Goal: Transaction & Acquisition: Purchase product/service

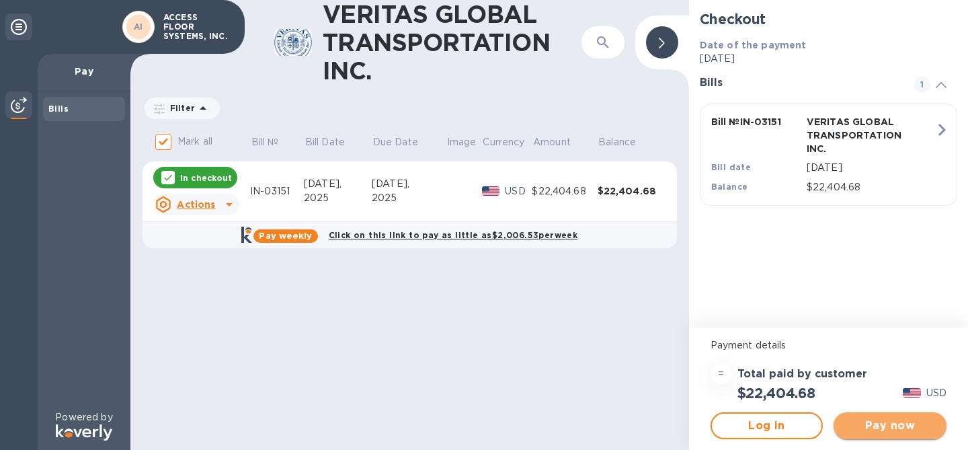
click at [866, 428] on span "Pay now" at bounding box center [889, 425] width 91 height 16
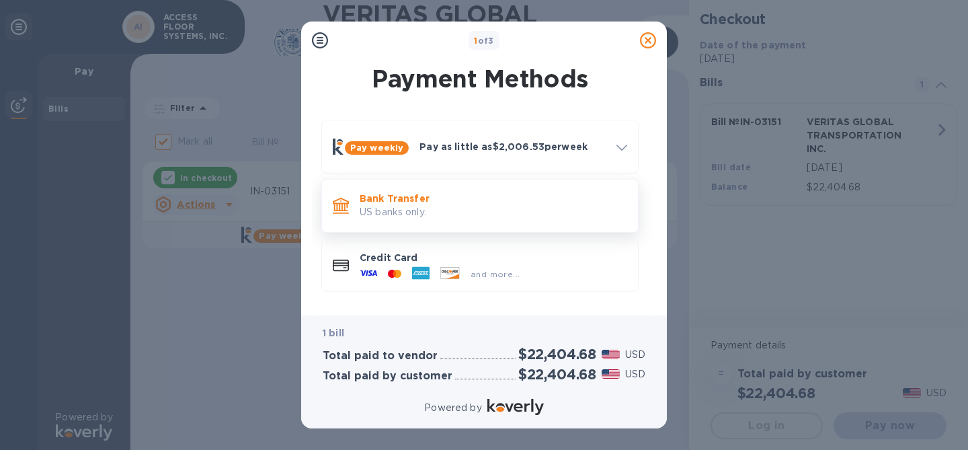
click at [510, 222] on div "Bank Transfer US banks only." at bounding box center [493, 205] width 278 height 38
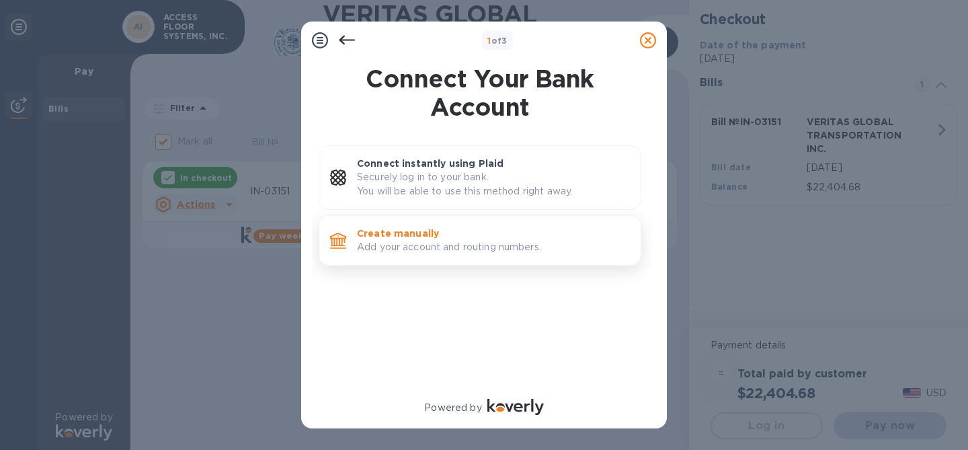
click at [505, 254] on div "Create manually Add your account and routing numbers." at bounding box center [493, 240] width 284 height 38
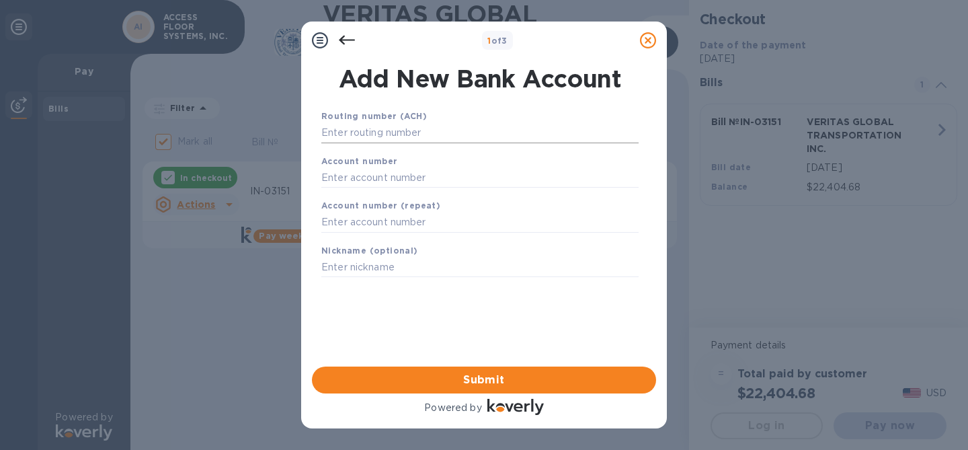
click at [463, 123] on input "text" at bounding box center [479, 133] width 317 height 20
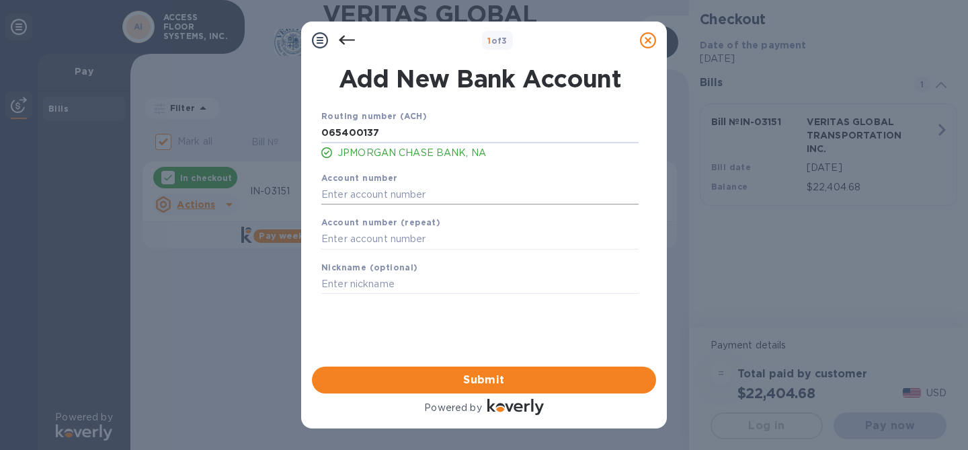
type input "065400137"
click at [443, 196] on input "text" at bounding box center [479, 194] width 317 height 20
type input "626337003"
click at [443, 236] on input "text" at bounding box center [479, 239] width 317 height 20
type input "626337003"
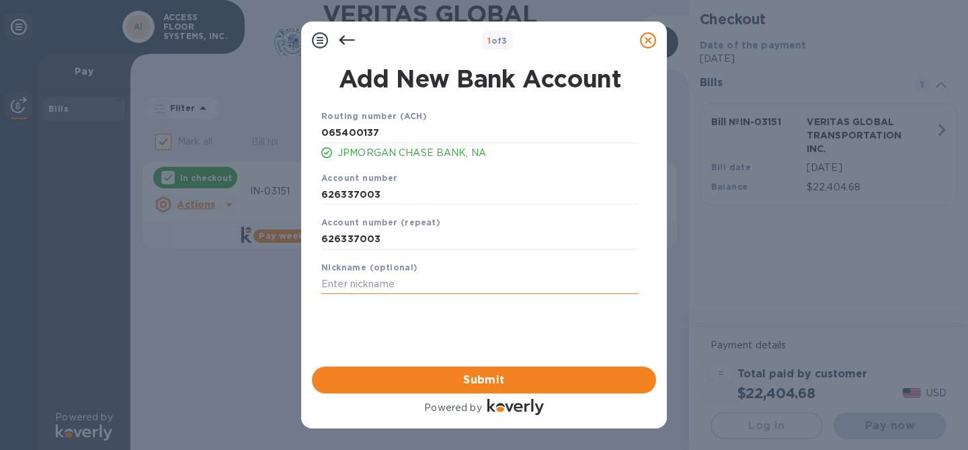
click at [420, 286] on input "text" at bounding box center [479, 284] width 317 height 20
click at [473, 383] on span "Submit" at bounding box center [484, 380] width 323 height 16
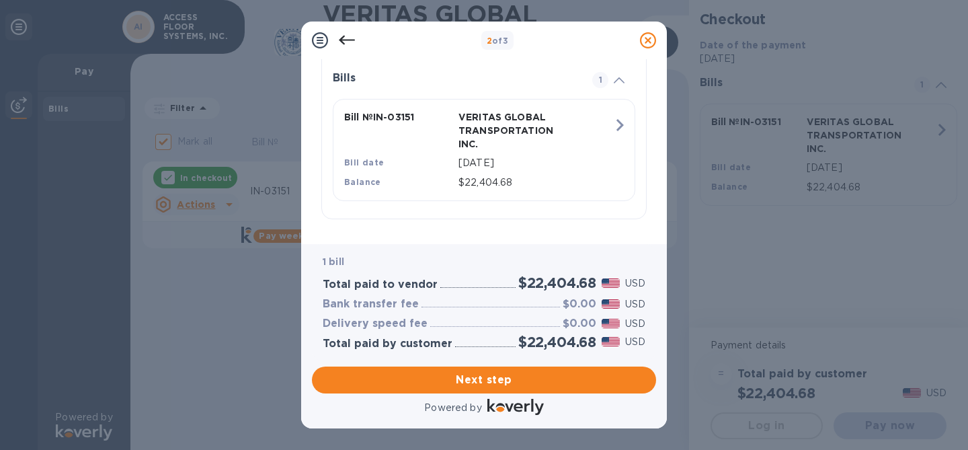
scroll to position [325, 0]
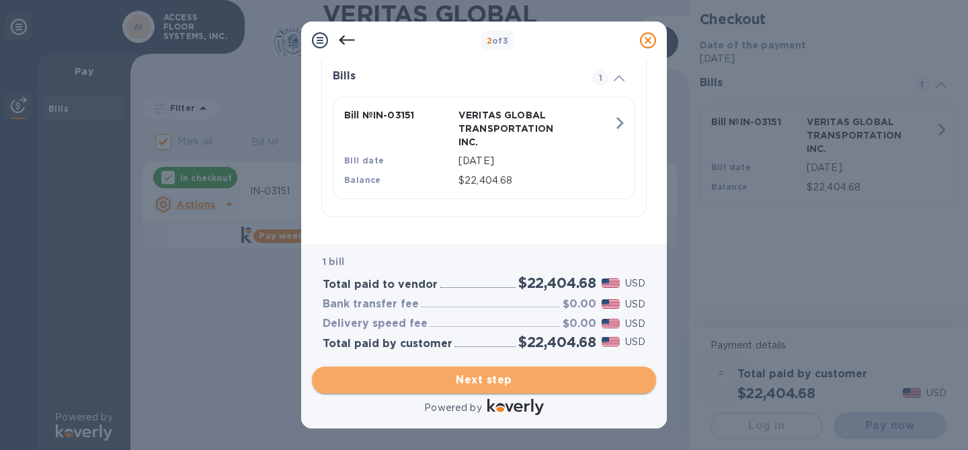
click at [472, 385] on span "Next step" at bounding box center [484, 380] width 323 height 16
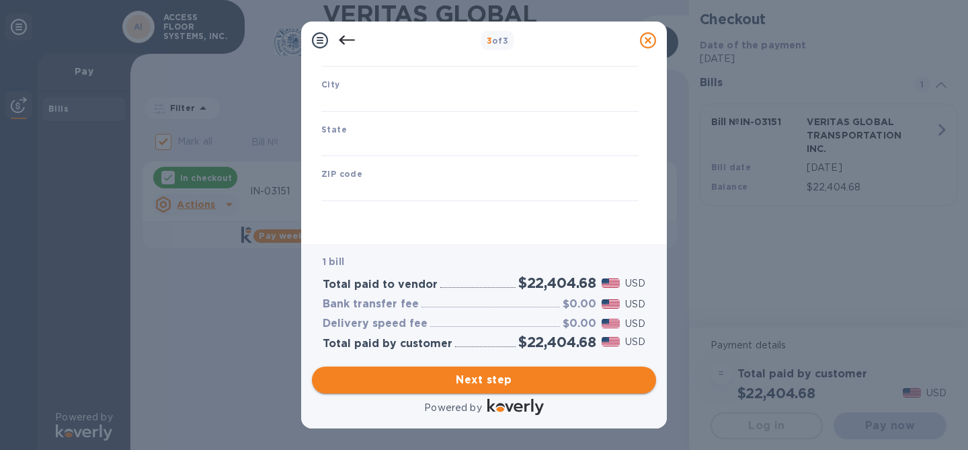
type input "[GEOGRAPHIC_DATA]"
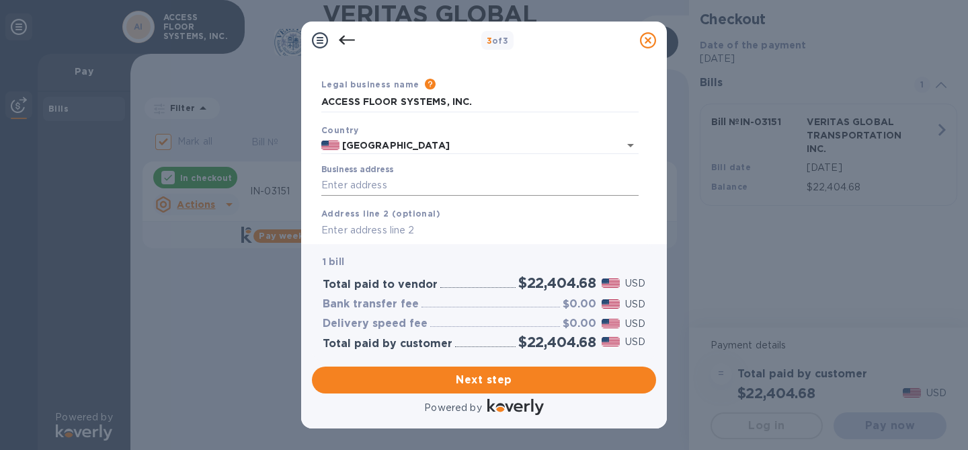
scroll to position [42, 0]
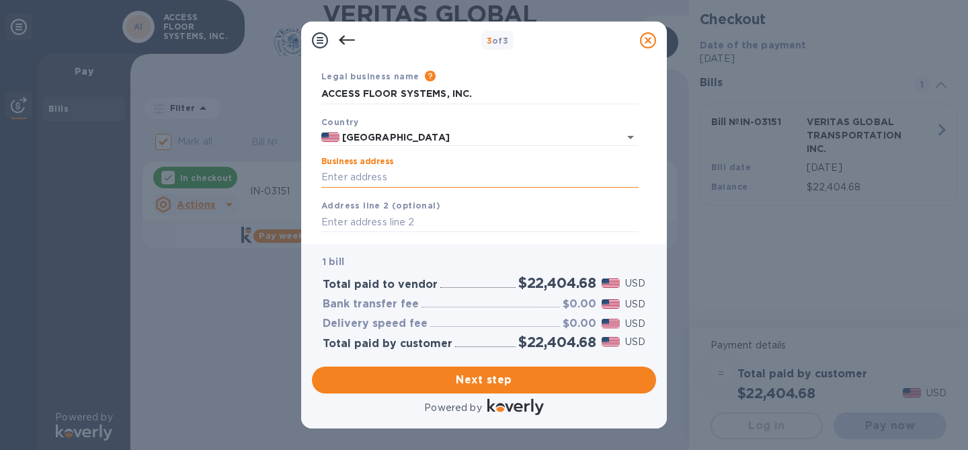
click at [419, 185] on input "Business address" at bounding box center [479, 177] width 317 height 20
type input "[STREET_ADDRESS]"
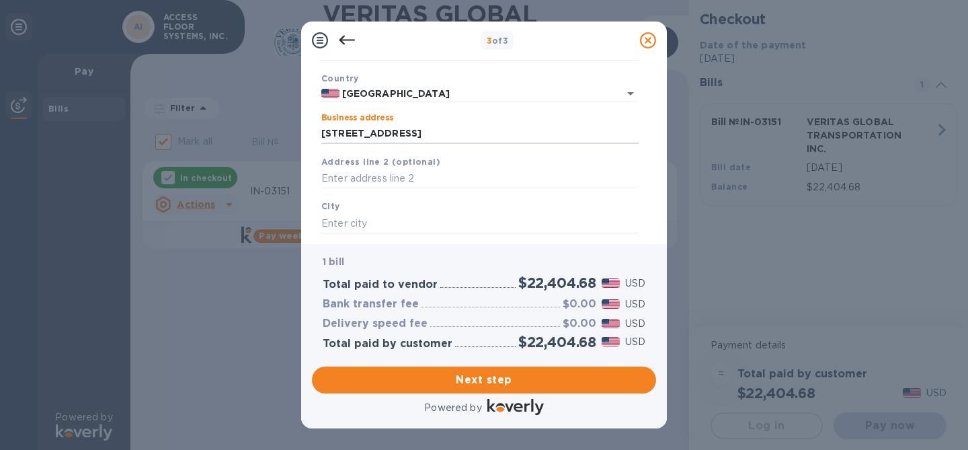
scroll to position [90, 0]
click at [410, 214] on input "text" at bounding box center [479, 219] width 317 height 20
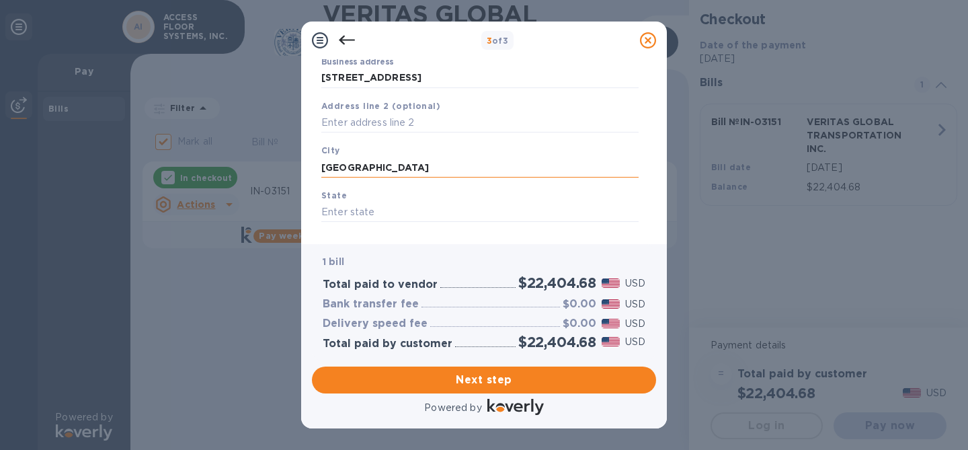
scroll to position [103, 0]
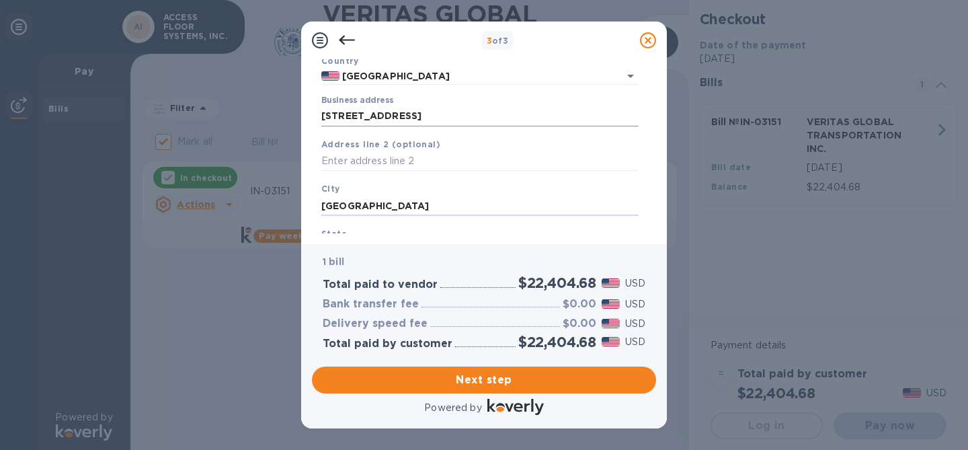
type input "[GEOGRAPHIC_DATA]"
click at [506, 108] on input "[STREET_ADDRESS]" at bounding box center [479, 116] width 317 height 20
drag, startPoint x: 507, startPoint y: 117, endPoint x: 473, endPoint y: 116, distance: 33.6
click at [473, 116] on input "[STREET_ADDRESS]" at bounding box center [479, 116] width 317 height 20
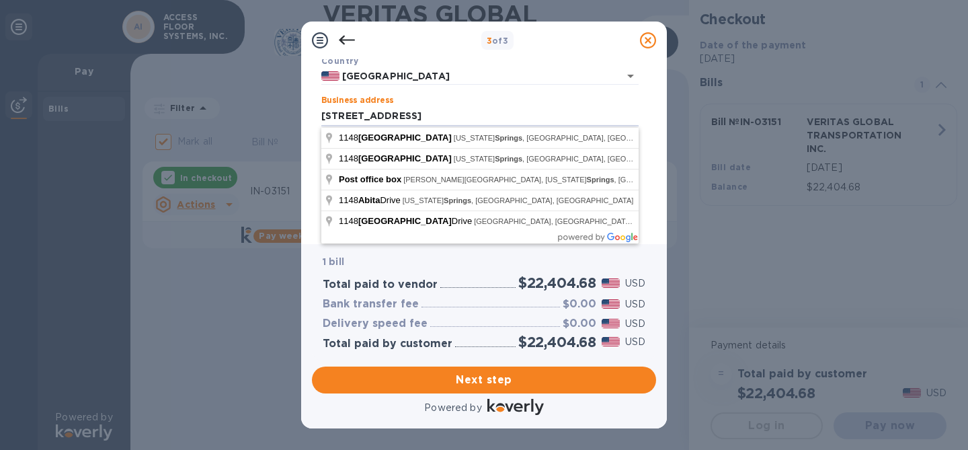
type input "[STREET_ADDRESS]"
click at [489, 98] on div "Business address [STREET_ADDRESS]" at bounding box center [479, 110] width 317 height 31
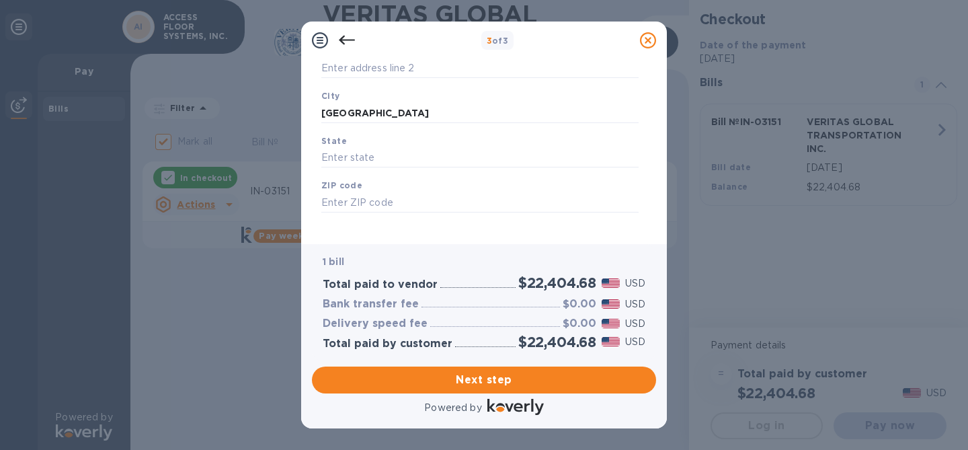
scroll to position [202, 0]
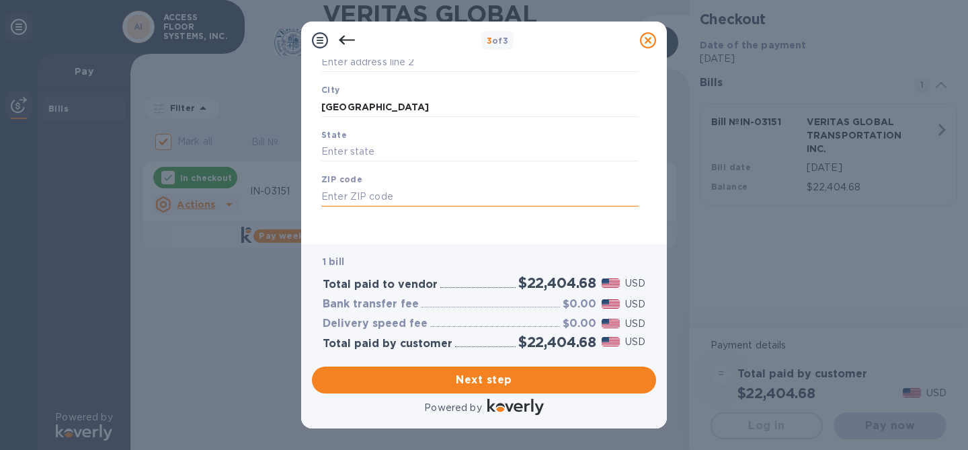
click at [369, 196] on input "text" at bounding box center [479, 196] width 317 height 20
paste input "70420"
type input "70420"
click at [335, 157] on input "text" at bounding box center [479, 152] width 317 height 20
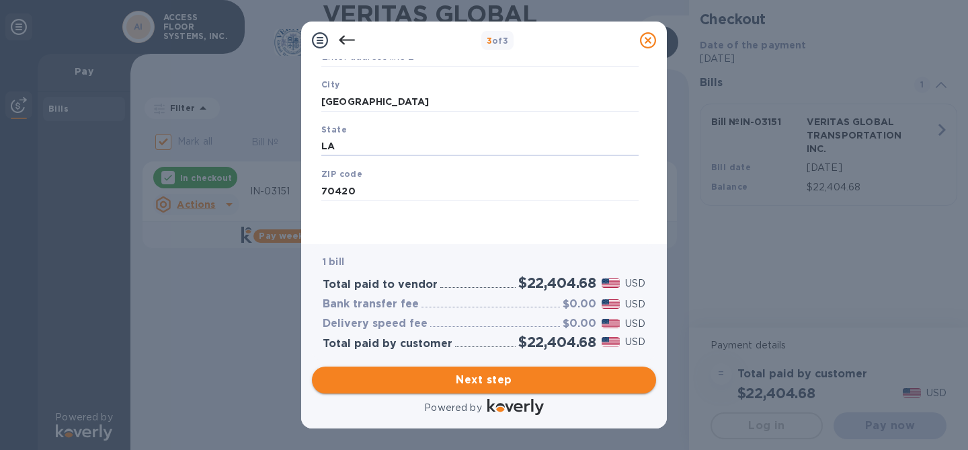
type input "LA"
click at [452, 385] on span "Next step" at bounding box center [484, 380] width 323 height 16
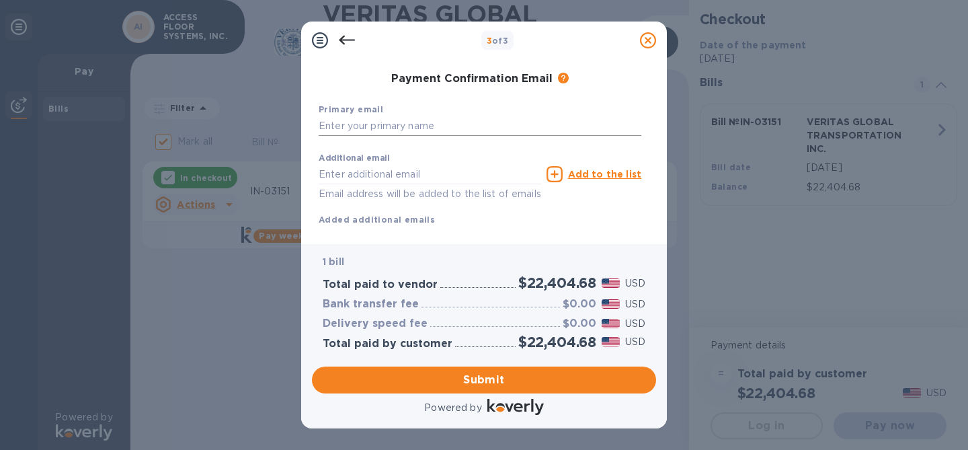
click at [431, 124] on input "text" at bounding box center [480, 126] width 323 height 20
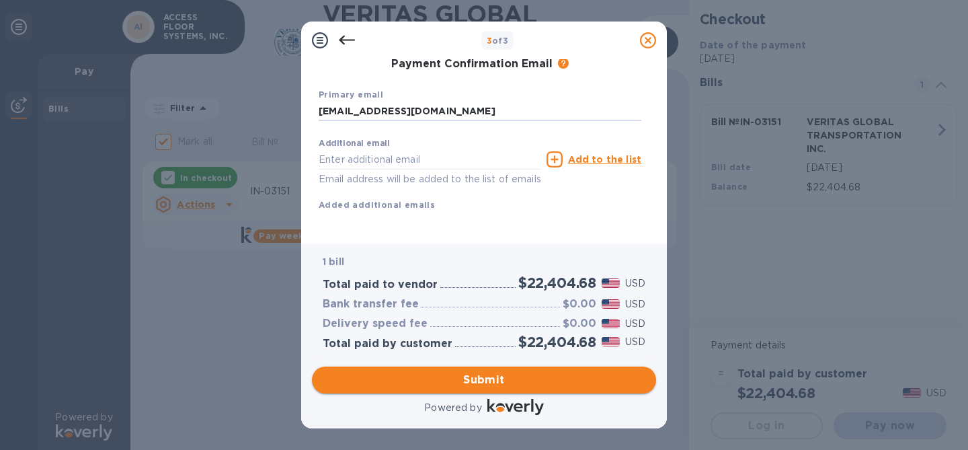
type input "[EMAIL_ADDRESS][DOMAIN_NAME]"
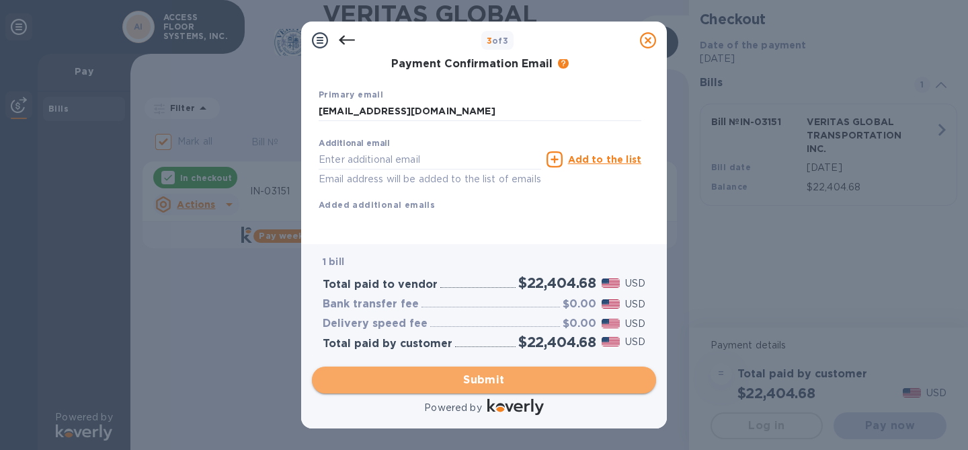
click at [478, 379] on span "Submit" at bounding box center [484, 380] width 323 height 16
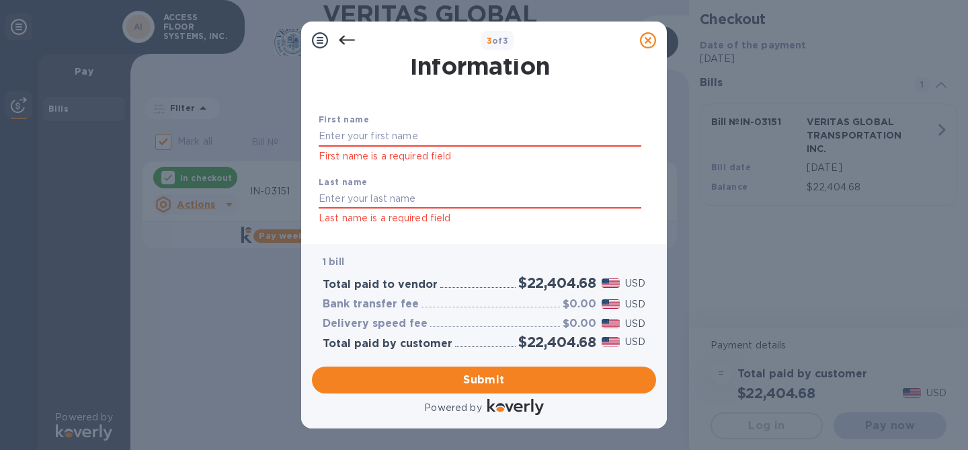
scroll to position [36, 0]
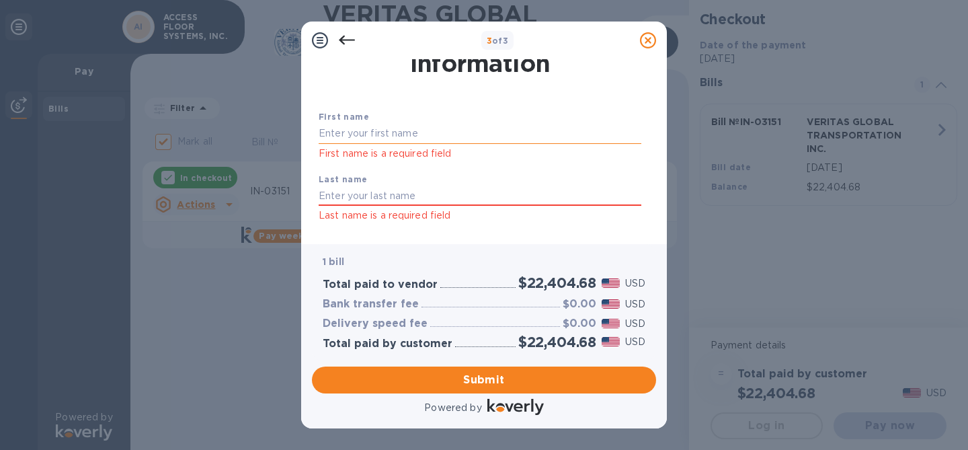
click at [409, 132] on input "text" at bounding box center [480, 134] width 323 height 20
type input "[PERSON_NAME]"
drag, startPoint x: 396, startPoint y: 191, endPoint x: 301, endPoint y: 191, distance: 94.8
click at [301, 191] on div "Payment Contact Information First name [PERSON_NAME] First name is a required f…" at bounding box center [484, 151] width 366 height 185
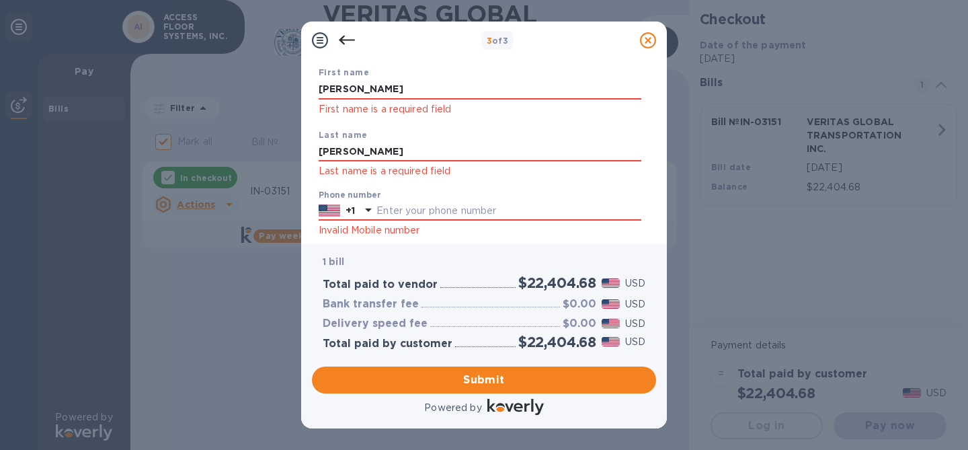
scroll to position [122, 0]
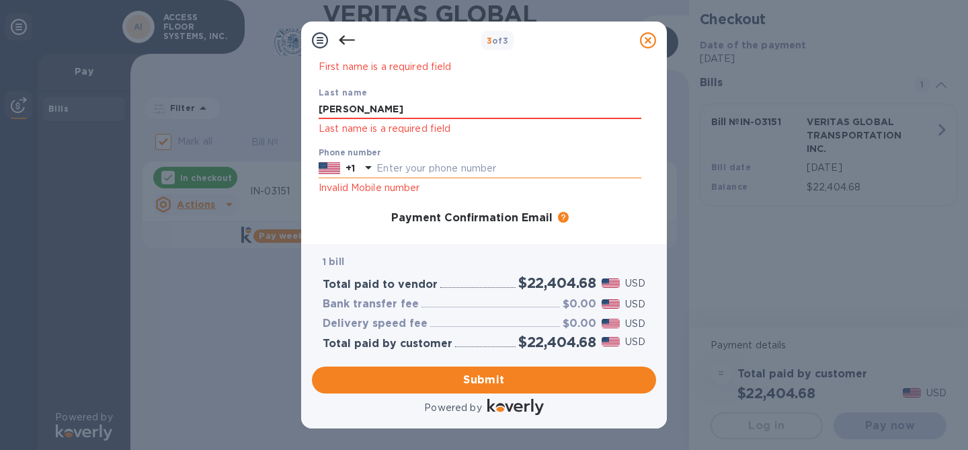
type input "[PERSON_NAME]"
click at [411, 166] on input "text" at bounding box center [508, 169] width 265 height 20
type input "8"
type input "9858980880"
click at [475, 376] on span "Submit" at bounding box center [484, 380] width 323 height 16
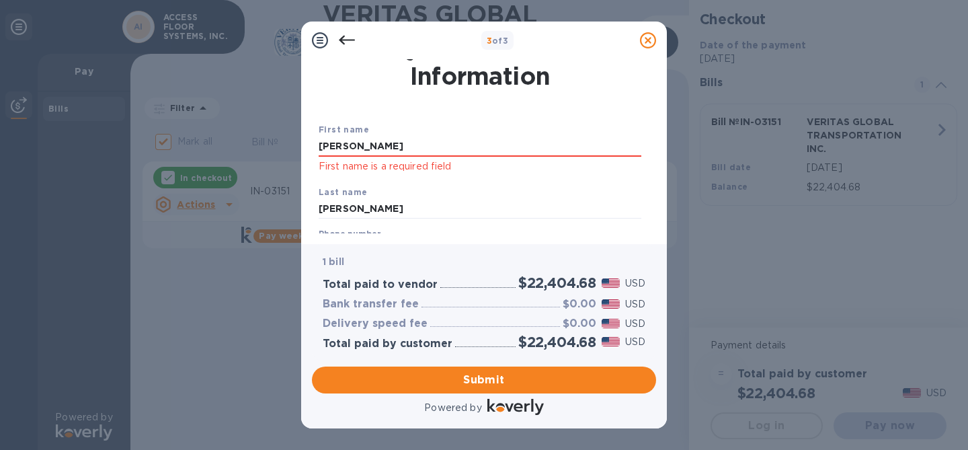
scroll to position [0, 0]
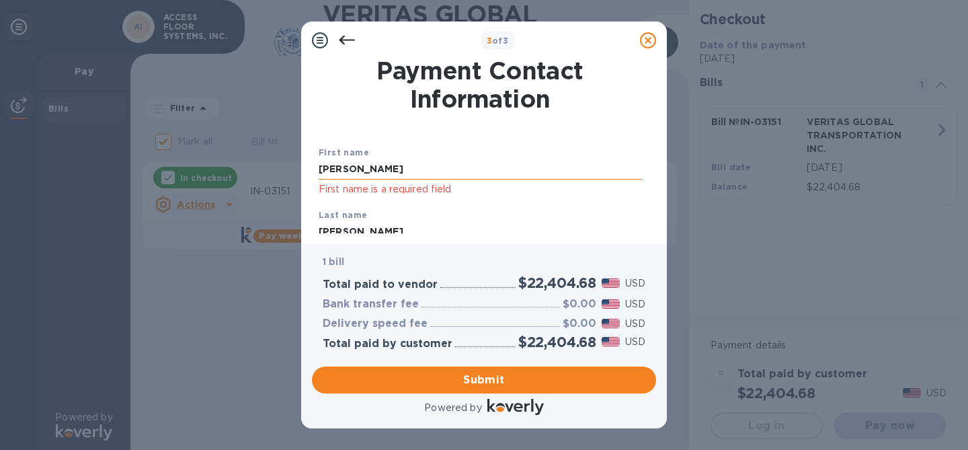
click at [446, 171] on input "[PERSON_NAME]" at bounding box center [480, 169] width 323 height 20
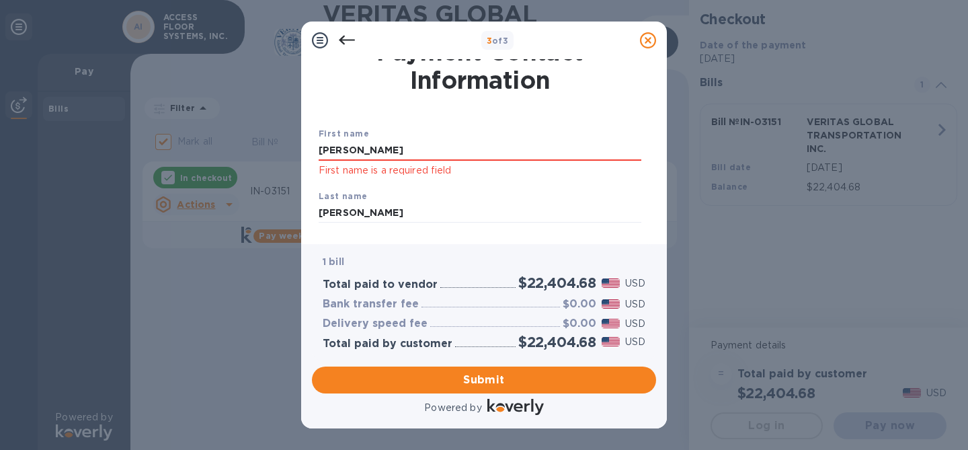
scroll to position [54, 0]
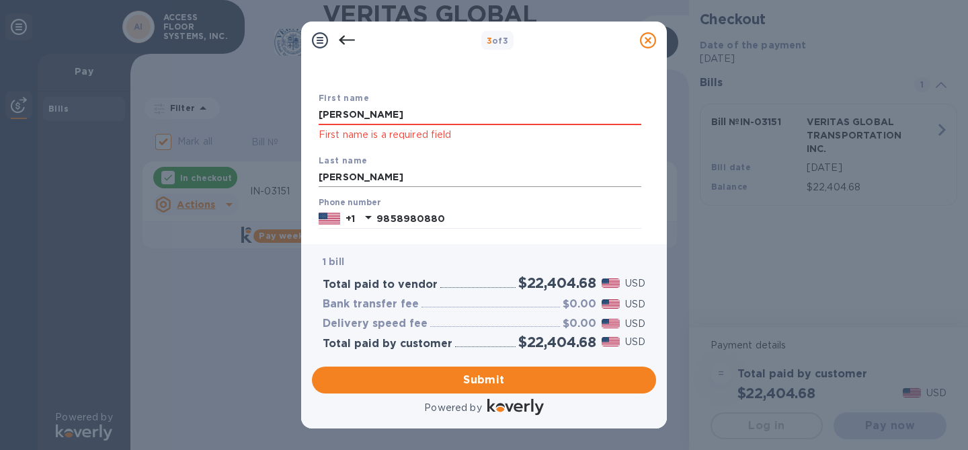
click at [419, 175] on input "[PERSON_NAME]" at bounding box center [480, 177] width 323 height 20
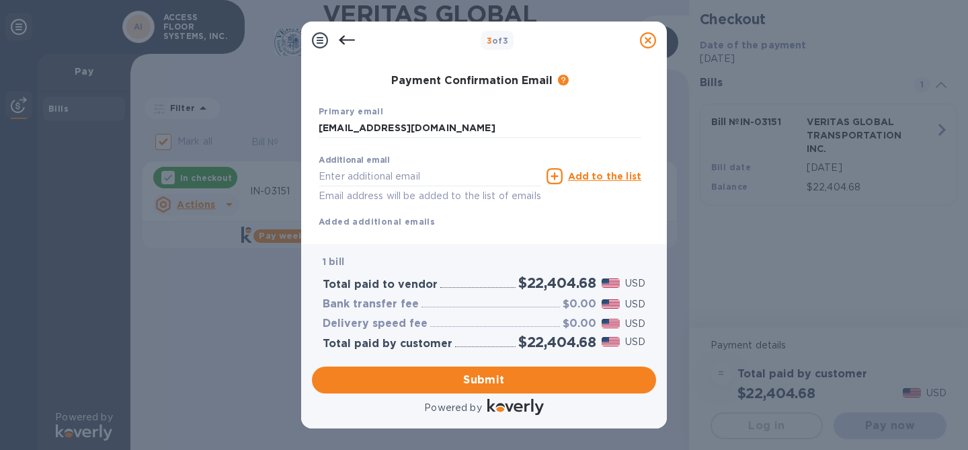
scroll to position [247, 0]
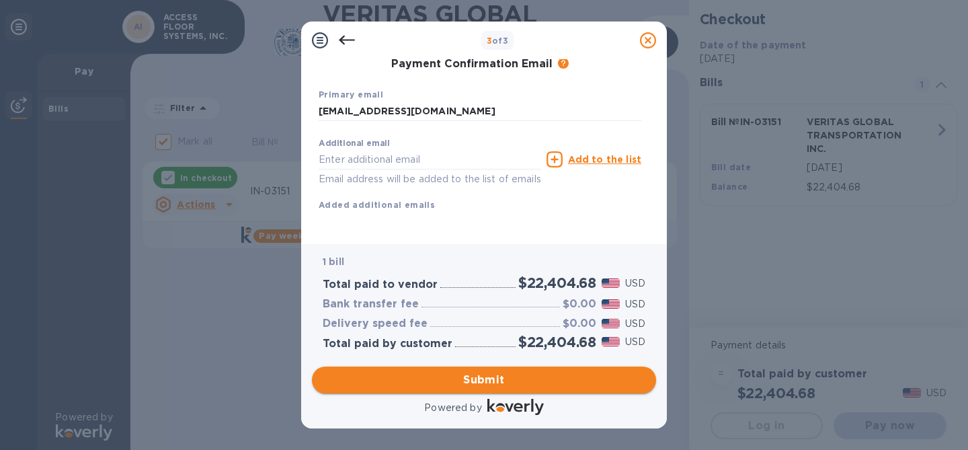
click at [460, 382] on span "Submit" at bounding box center [484, 380] width 323 height 16
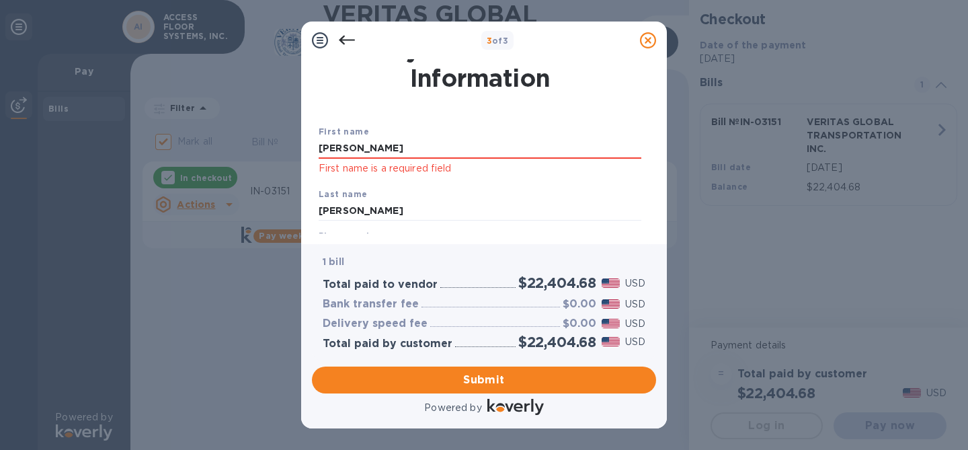
scroll to position [0, 0]
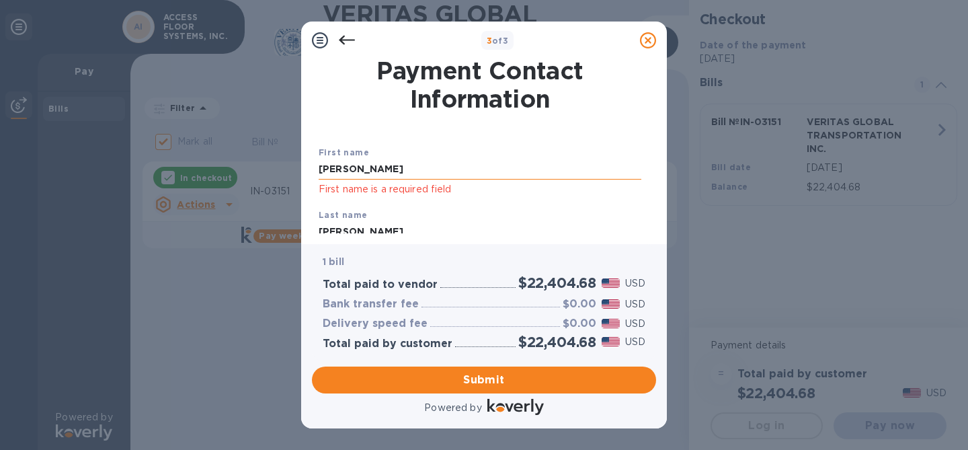
drag, startPoint x: 407, startPoint y: 159, endPoint x: 338, endPoint y: 160, distance: 69.2
click at [338, 159] on input "[PERSON_NAME]" at bounding box center [480, 169] width 323 height 20
drag, startPoint x: 357, startPoint y: 170, endPoint x: 312, endPoint y: 170, distance: 44.4
click at [314, 170] on div "Payment Contact Information First name [PERSON_NAME] First name is a required f…" at bounding box center [484, 146] width 344 height 174
type input "[PERSON_NAME]"
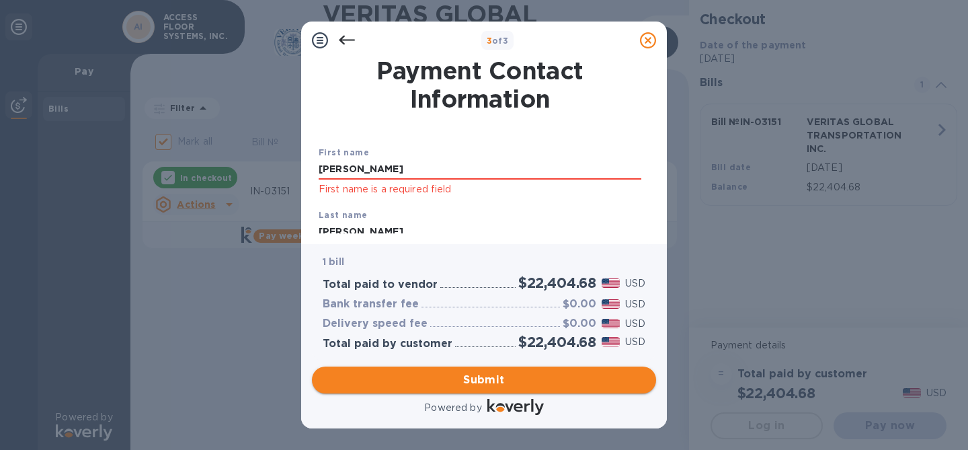
click at [438, 388] on button "Submit" at bounding box center [484, 379] width 344 height 27
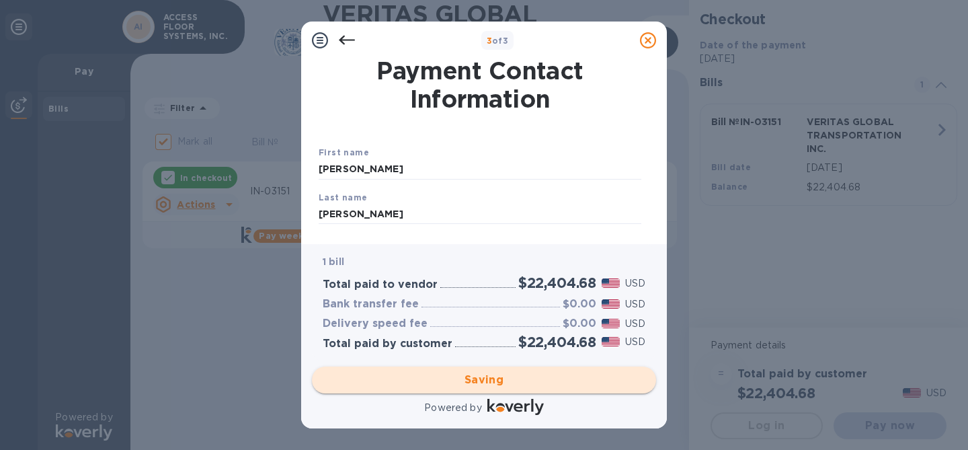
checkbox input "false"
